Goal: Check status: Check status

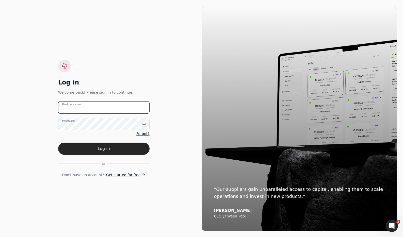
click at [127, 107] on email "Business email" at bounding box center [103, 107] width 91 height 12
type email "[EMAIL_ADDRESS][DOMAIN_NAME]"
drag, startPoint x: 122, startPoint y: 146, endPoint x: 144, endPoint y: 148, distance: 22.5
click at [122, 146] on button "Log in" at bounding box center [103, 149] width 91 height 12
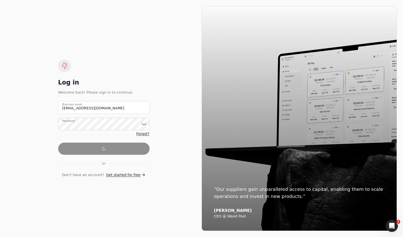
click at [146, 146] on form "[EMAIL_ADDRESS][DOMAIN_NAME] Business email Password Forgot? or Don't have an a…" at bounding box center [103, 139] width 91 height 76
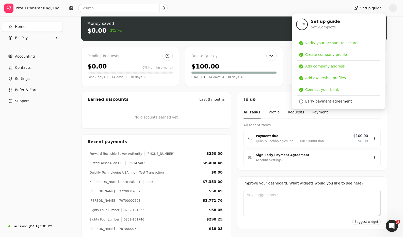
scroll to position [23, 0]
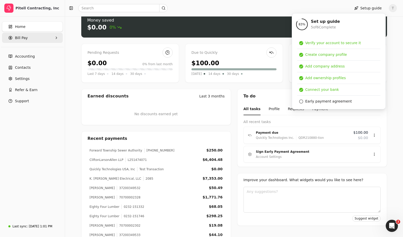
click at [24, 36] on span "Bill Pay" at bounding box center [21, 37] width 13 height 5
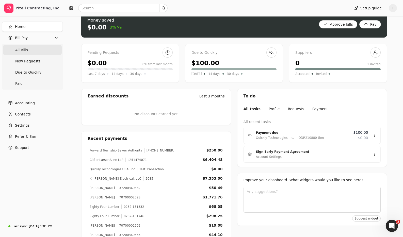
click at [23, 49] on span "All Bills" at bounding box center [21, 50] width 13 height 5
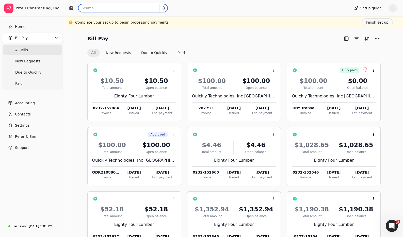
click at [114, 5] on input "text" at bounding box center [122, 8] width 89 height 8
paste input "QDR210880-tion"
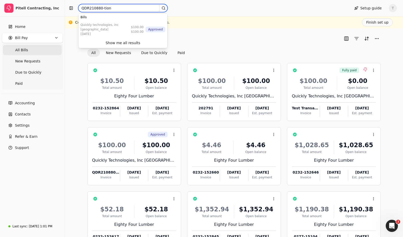
type input "QDR210880-tion"
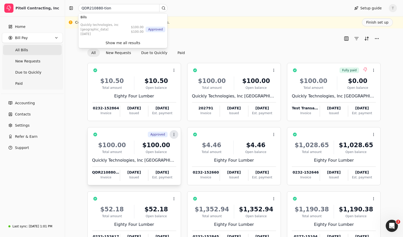
click at [174, 134] on circle at bounding box center [174, 134] width 0 height 0
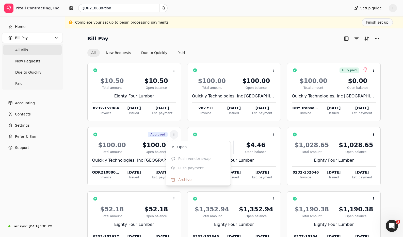
click at [235, 31] on div "Bill Pay All New Requests Due to Quickly Paid Context Menu Button $10.50 Total …" at bounding box center [234, 153] width 338 height 250
click at [180, 54] on button "Paid" at bounding box center [182, 53] width 16 height 8
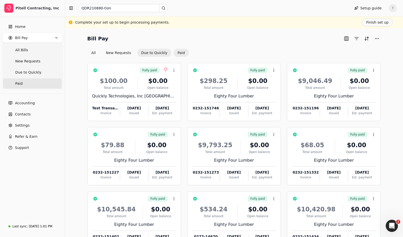
click at [155, 53] on button "Due to Quickly" at bounding box center [154, 53] width 34 height 8
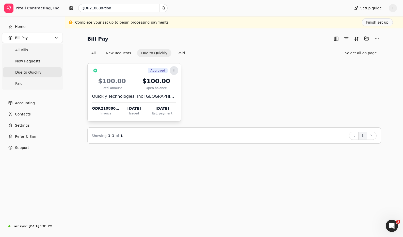
click at [175, 71] on icon at bounding box center [174, 71] width 4 height 4
click at [130, 70] on div "Approved Context Menu Button" at bounding box center [137, 70] width 77 height 9
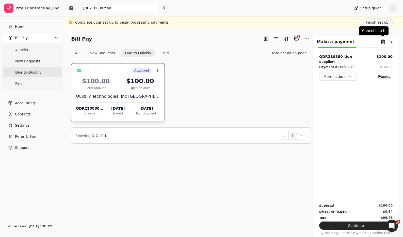
drag, startPoint x: 382, startPoint y: 42, endPoint x: 375, endPoint y: 42, distance: 6.4
click at [382, 42] on button "Remove from batch" at bounding box center [383, 42] width 8 height 8
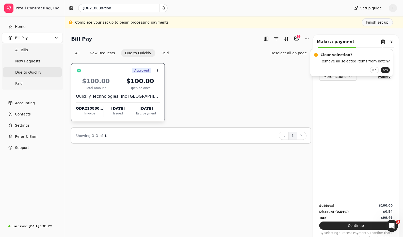
drag, startPoint x: 382, startPoint y: 71, endPoint x: 372, endPoint y: 72, distance: 10.0
click at [382, 71] on button "Yes" at bounding box center [385, 70] width 9 height 6
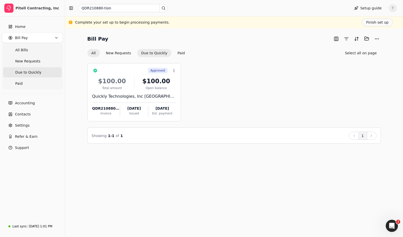
click at [95, 54] on button "All" at bounding box center [93, 53] width 12 height 8
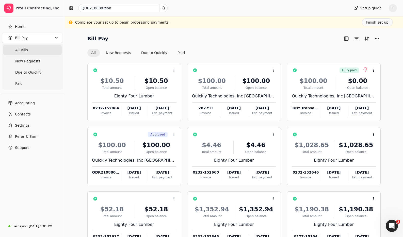
drag, startPoint x: 22, startPoint y: 50, endPoint x: 147, endPoint y: 39, distance: 125.2
click at [22, 50] on span "All Bills" at bounding box center [21, 50] width 13 height 5
click at [376, 21] on button "Finish set up" at bounding box center [377, 22] width 31 height 8
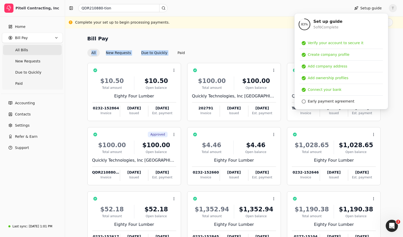
drag, startPoint x: 248, startPoint y: 43, endPoint x: 227, endPoint y: 47, distance: 21.9
click at [247, 42] on div "Bill Pay All New Requests Due to Quickly Paid" at bounding box center [234, 46] width 294 height 22
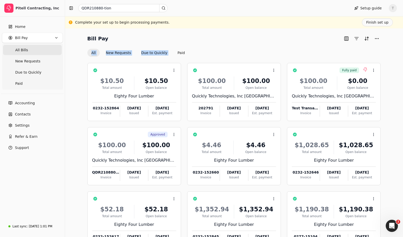
click at [26, 48] on span "All Bills" at bounding box center [21, 50] width 13 height 5
